Goal: Task Accomplishment & Management: Use online tool/utility

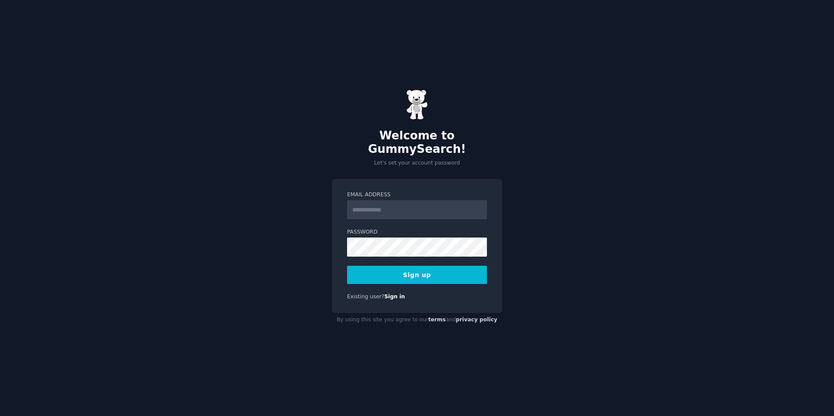
click at [410, 207] on input "Email Address" at bounding box center [417, 209] width 140 height 19
click at [409, 179] on div "Email Address Password Sign up Existing user? Sign in" at bounding box center [417, 246] width 170 height 134
click at [390, 210] on input "Email Address" at bounding box center [417, 209] width 140 height 19
type input "**********"
click at [0, 416] on com-1password-button at bounding box center [0, 416] width 0 height 0
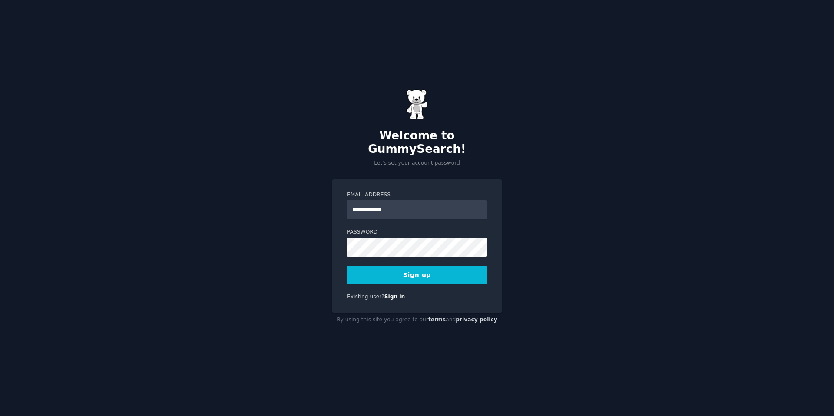
click at [0, 416] on com-1password-button at bounding box center [0, 416] width 0 height 0
click at [438, 229] on label "Password" at bounding box center [417, 233] width 140 height 8
click at [424, 275] on button "Sign up" at bounding box center [417, 275] width 140 height 18
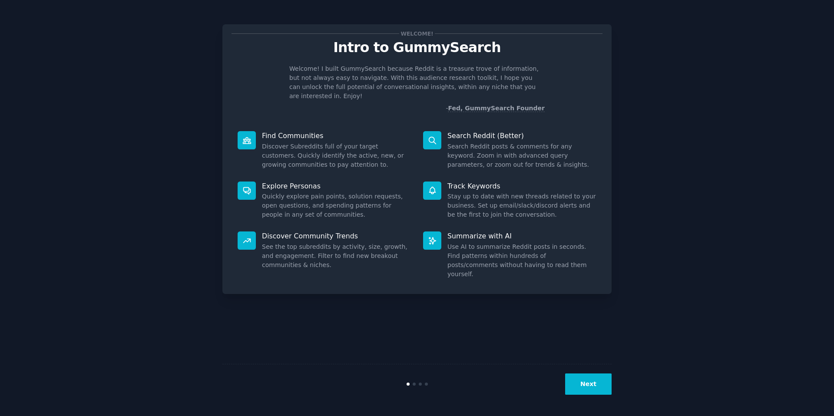
click at [586, 392] on button "Next" at bounding box center [588, 384] width 46 height 21
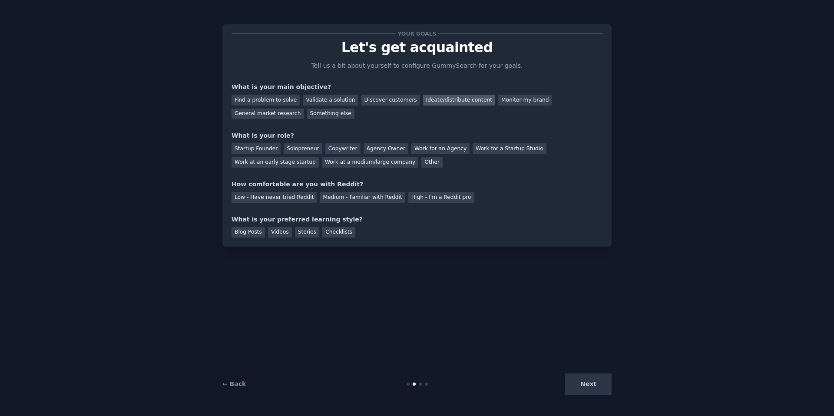
click at [423, 103] on div "Ideate/distribute content" at bounding box center [459, 100] width 72 height 11
click at [280, 116] on div "General market research" at bounding box center [268, 114] width 73 height 11
click at [264, 100] on div "Find a problem to solve" at bounding box center [266, 100] width 68 height 11
click at [263, 149] on div "Startup Founder" at bounding box center [256, 148] width 49 height 11
click at [325, 197] on div "Medium - Familiar with Reddit" at bounding box center [362, 197] width 85 height 11
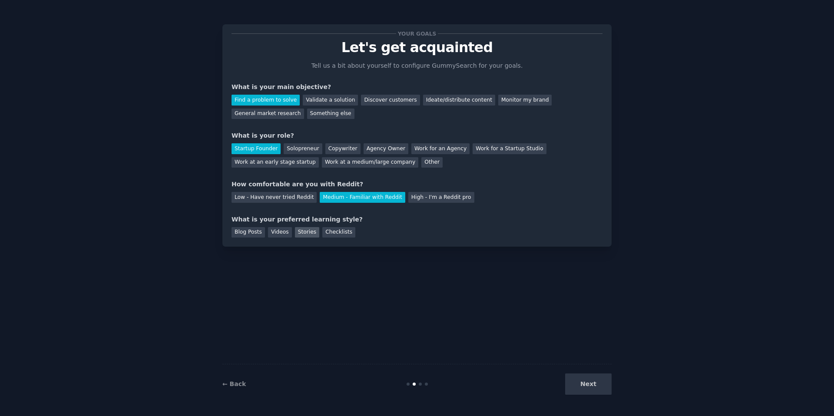
click at [305, 231] on div "Stories" at bounding box center [307, 232] width 24 height 11
click at [256, 233] on div "Blog Posts" at bounding box center [248, 232] width 33 height 11
click at [591, 378] on button "Next" at bounding box center [588, 384] width 46 height 21
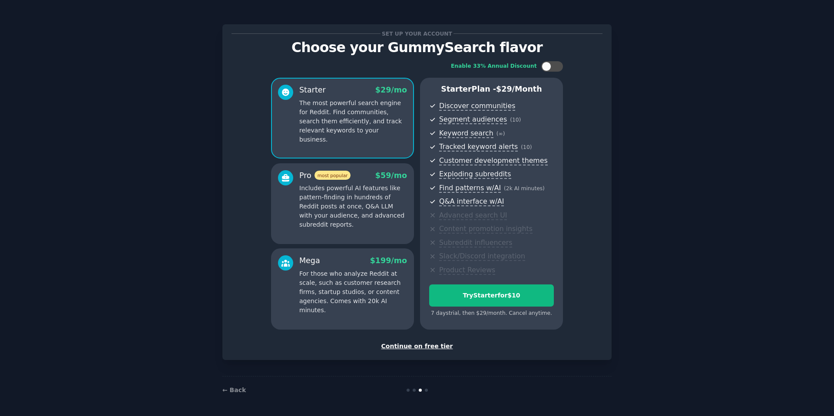
click at [399, 347] on div "Continue on free tier" at bounding box center [417, 346] width 371 height 9
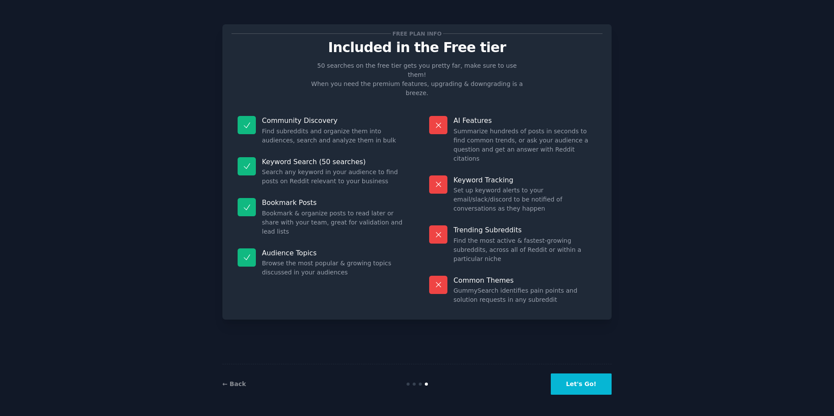
click at [590, 388] on button "Let's Go!" at bounding box center [581, 384] width 61 height 21
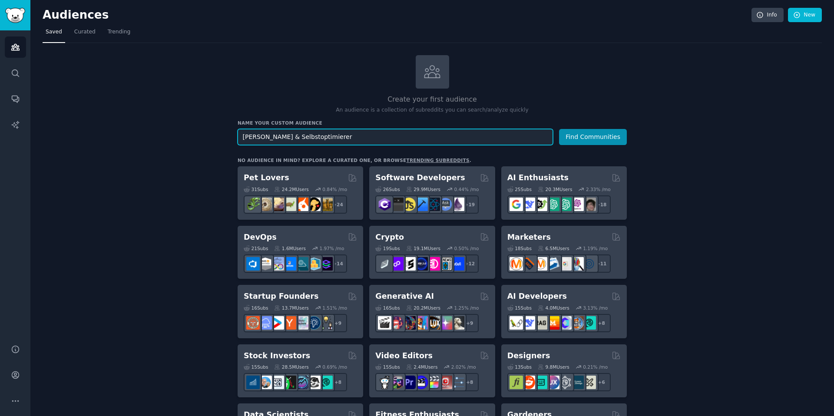
click at [325, 139] on input "[PERSON_NAME] & Selbstoptimierer" at bounding box center [395, 137] width 315 height 16
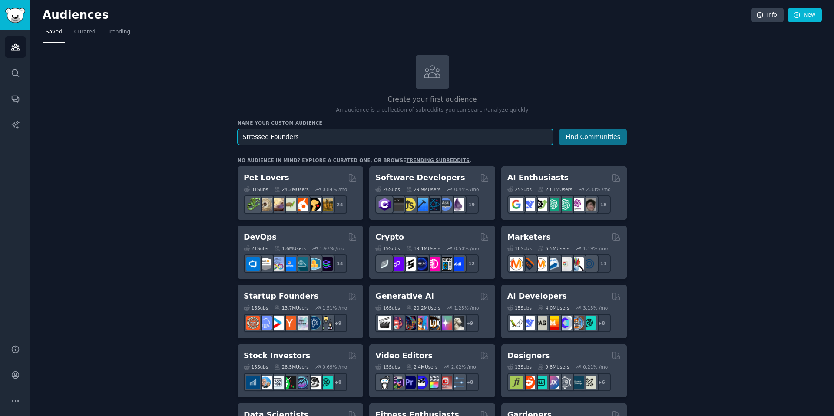
type input "Stressed Founders"
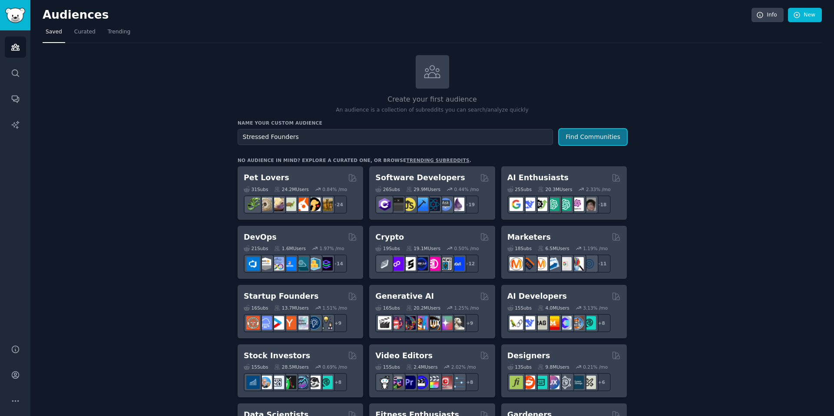
click at [577, 137] on button "Find Communities" at bounding box center [593, 137] width 68 height 16
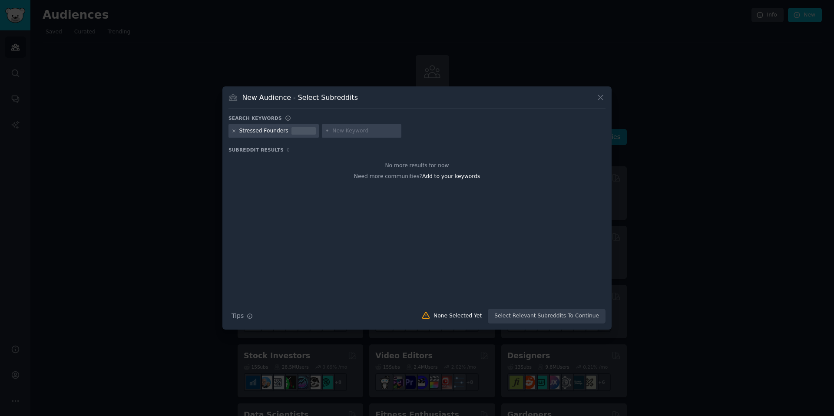
click at [326, 131] on icon at bounding box center [327, 131] width 2 height 2
click at [352, 131] on input "text" at bounding box center [365, 131] width 66 height 8
click at [234, 133] on icon at bounding box center [234, 131] width 5 height 5
click at [244, 130] on input "text" at bounding box center [272, 131] width 66 height 8
type input "Founders"
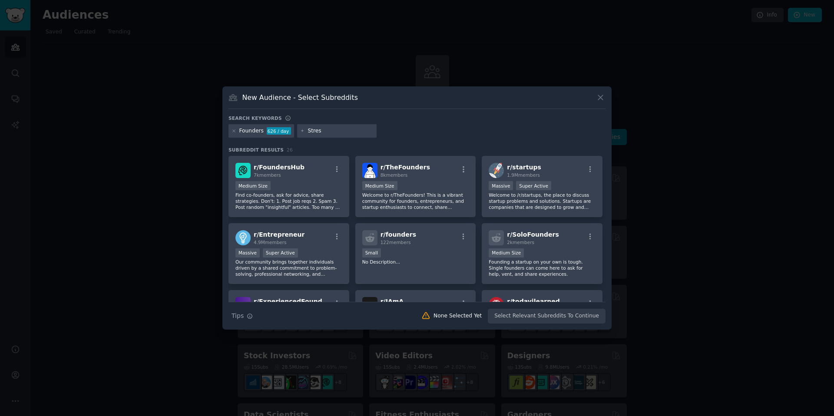
type input "Stress"
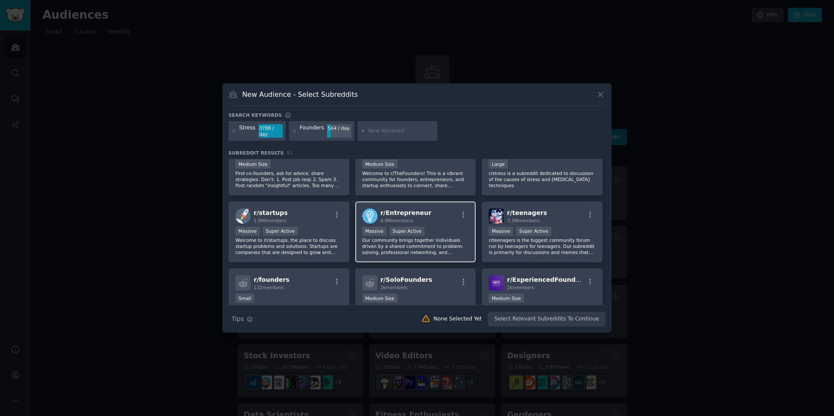
scroll to position [28, 0]
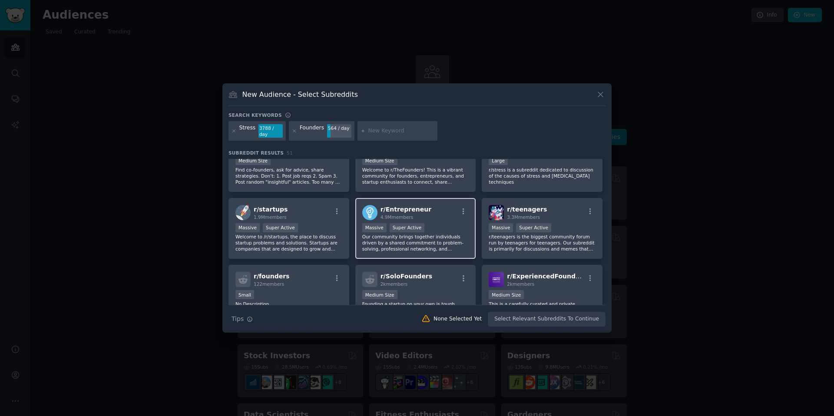
click at [436, 211] on div "r/ Entrepreneur 4.9M members" at bounding box center [415, 212] width 107 height 15
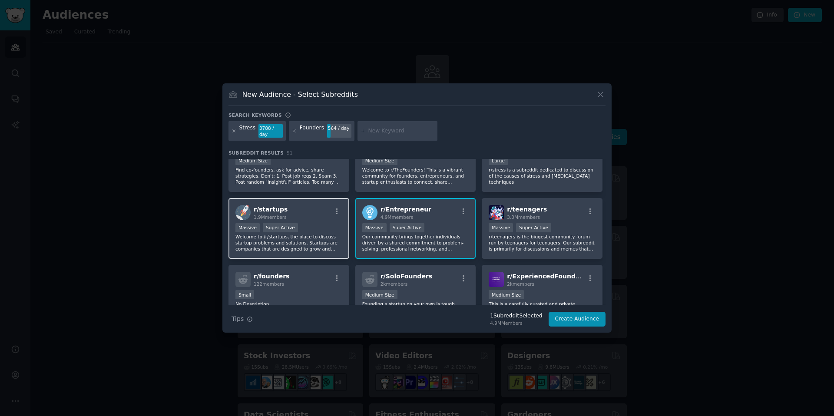
click at [327, 214] on div "r/ startups 1.9M members" at bounding box center [289, 212] width 107 height 15
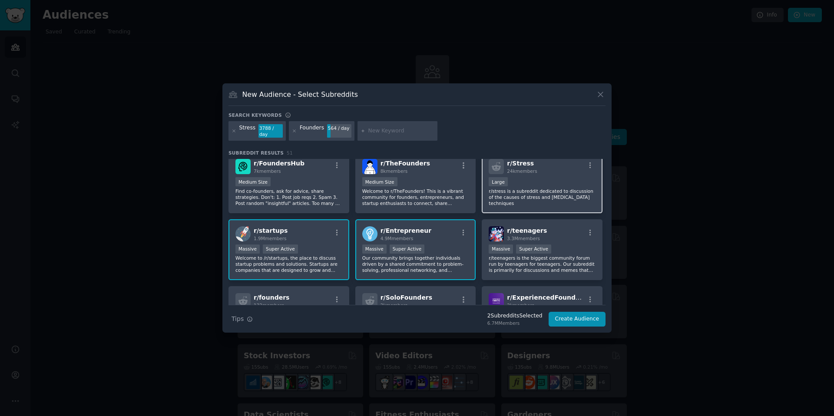
click at [510, 196] on p "r/stress is a subreddit dedicated to discussion of the causes of stress and [ME…" at bounding box center [542, 197] width 107 height 18
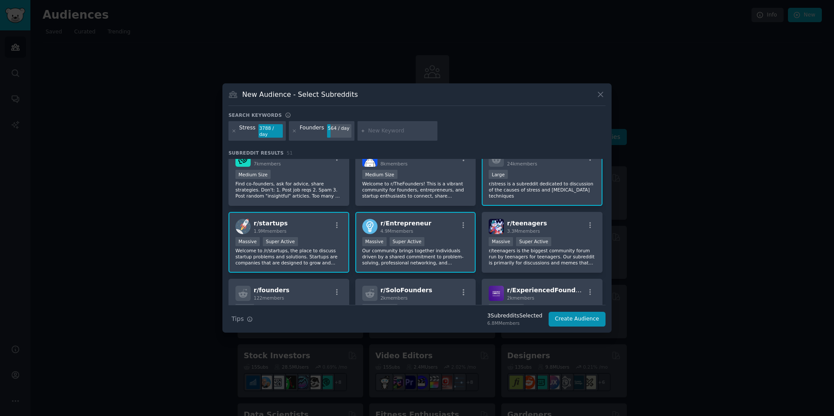
scroll to position [0, 0]
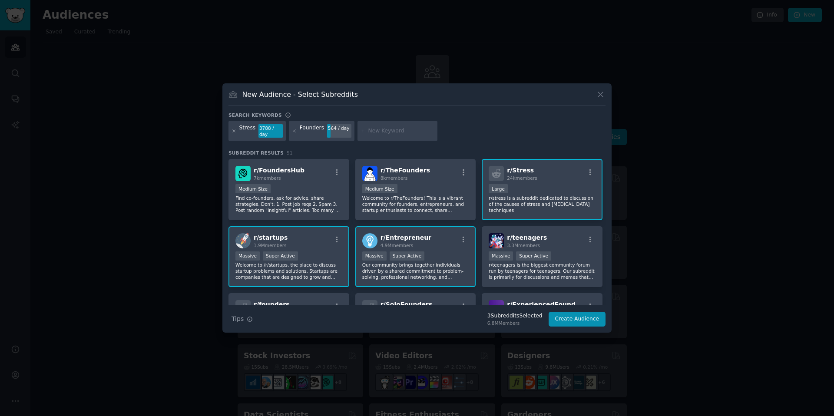
click at [387, 133] on input "text" at bounding box center [401, 131] width 66 height 8
type input "optimization"
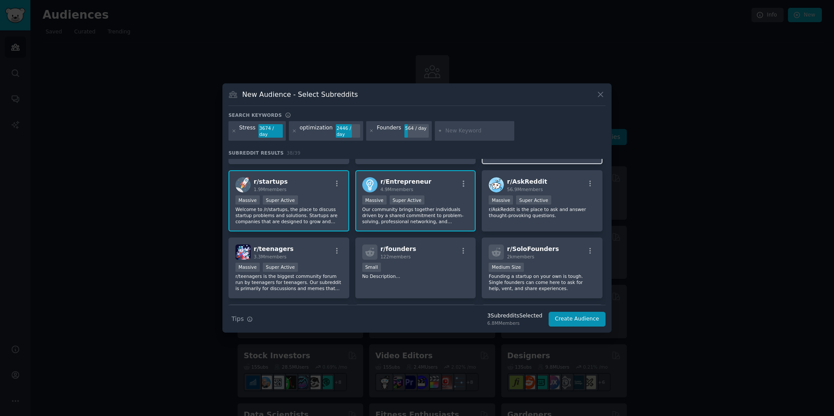
scroll to position [123, 0]
click at [521, 244] on h2 "r/ SoloFounders 2k members" at bounding box center [533, 251] width 52 height 15
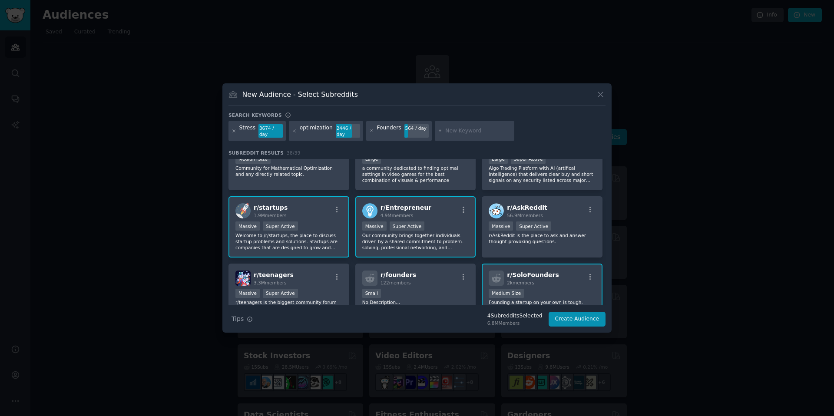
scroll to position [0, 0]
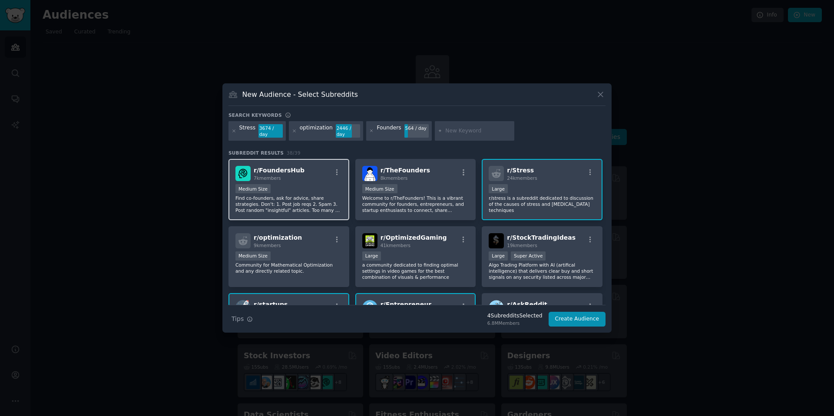
click at [315, 194] on div "1000 - 10,000 members Medium Size" at bounding box center [289, 189] width 107 height 11
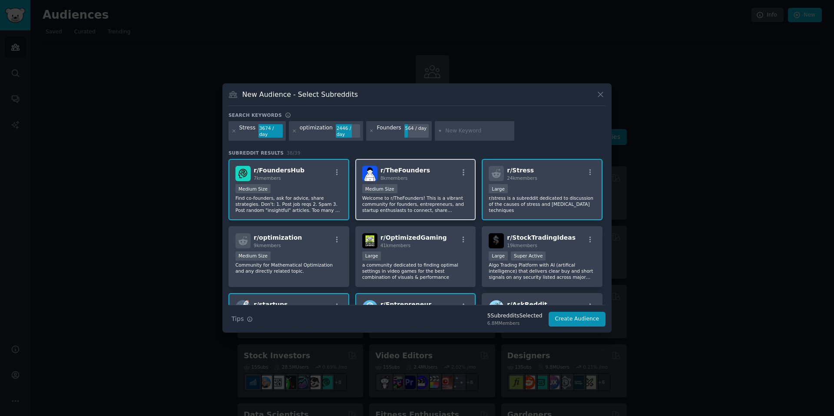
click at [441, 208] on p "Welcome to r/TheFounders! This is a vibrant community for founders, entrepreneu…" at bounding box center [415, 204] width 107 height 18
click at [572, 321] on button "Create Audience" at bounding box center [577, 319] width 57 height 15
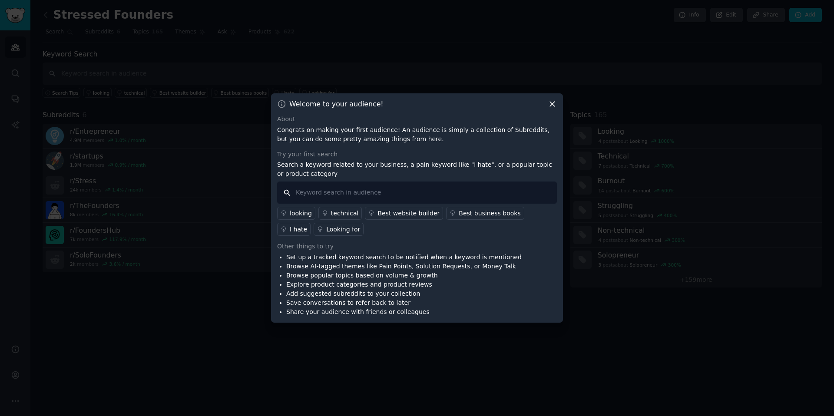
click at [353, 191] on input "text" at bounding box center [417, 193] width 280 height 22
type input "stress"
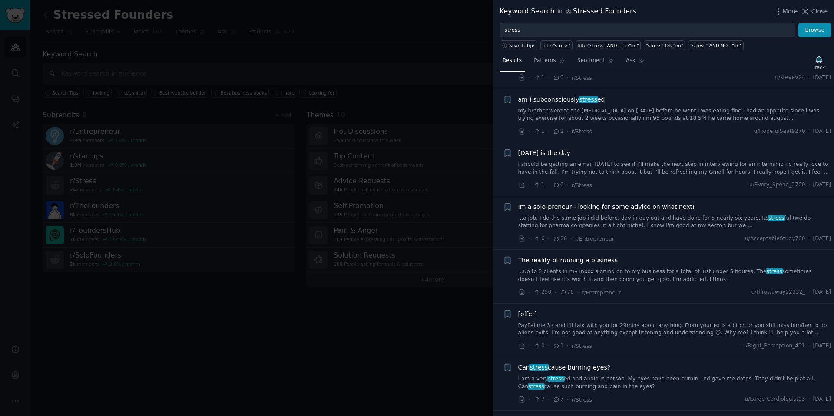
scroll to position [1219, 0]
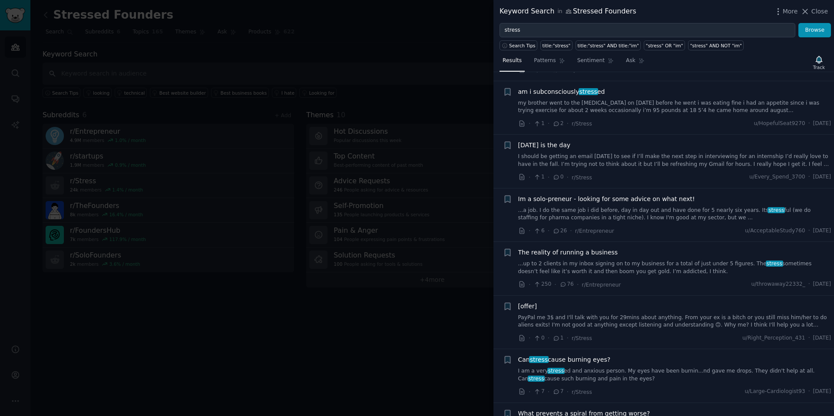
click at [664, 263] on link "...up to 2 clients in my inbox signing on to my business for a total of just un…" at bounding box center [674, 267] width 313 height 15
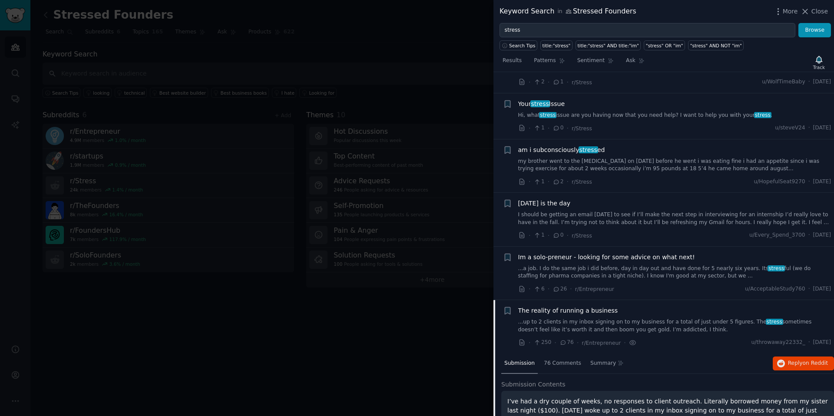
scroll to position [1275, 0]
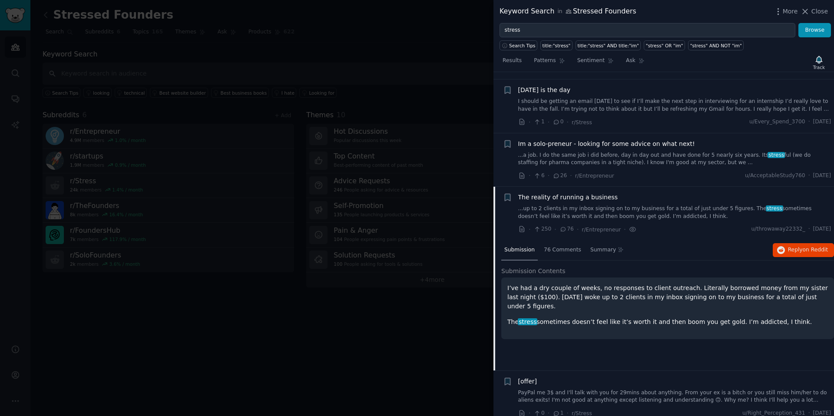
click at [592, 294] on p "I’ve had a dry couple of weeks, no responses to client outreach. Literally borr…" at bounding box center [668, 297] width 321 height 27
click at [539, 318] on p "The stress sometimes doesn’t feel like it’s worth it and then boom you get gold…" at bounding box center [668, 322] width 321 height 9
click at [436, 355] on div at bounding box center [417, 208] width 834 height 416
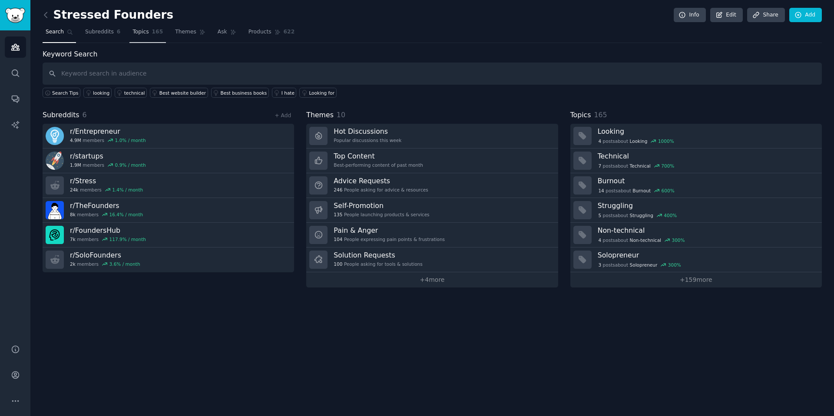
click at [153, 33] on span "165" at bounding box center [157, 32] width 11 height 8
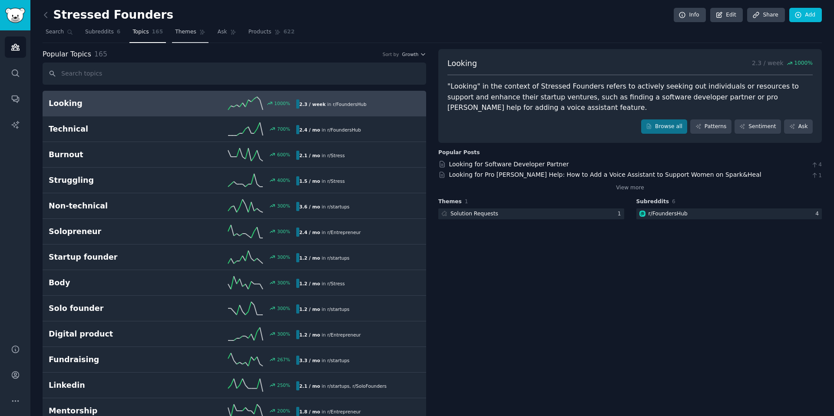
click at [182, 36] on link "Themes" at bounding box center [190, 34] width 37 height 18
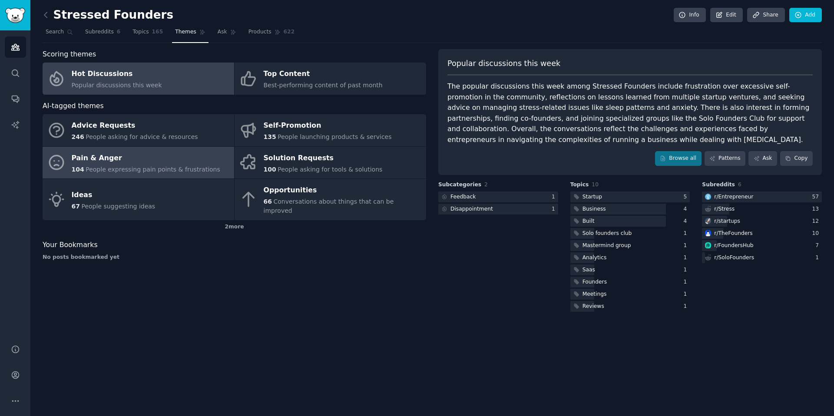
click at [172, 162] on div "Pain & Anger" at bounding box center [146, 158] width 149 height 14
